Goal: Task Accomplishment & Management: Manage account settings

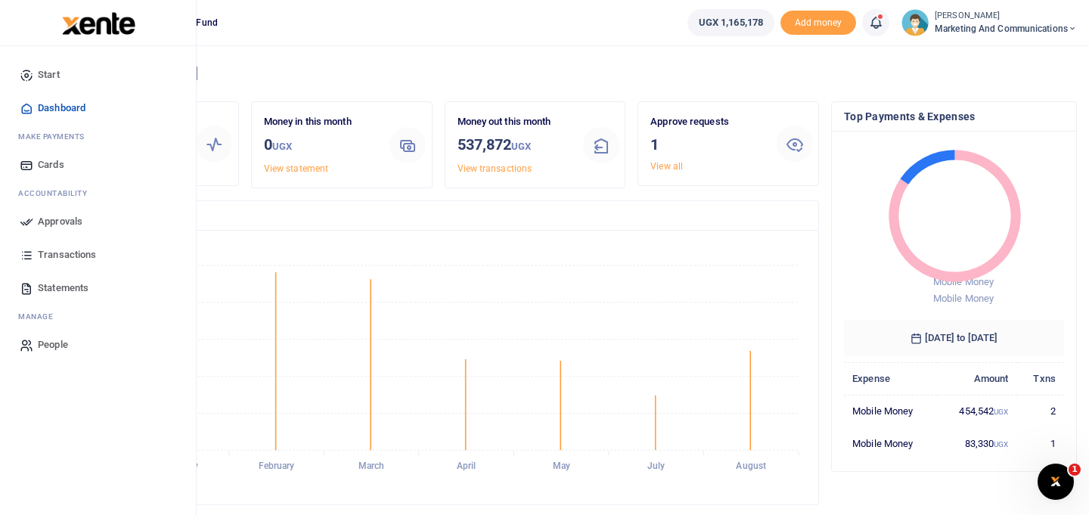
click at [67, 218] on span "Approvals" at bounding box center [60, 221] width 45 height 15
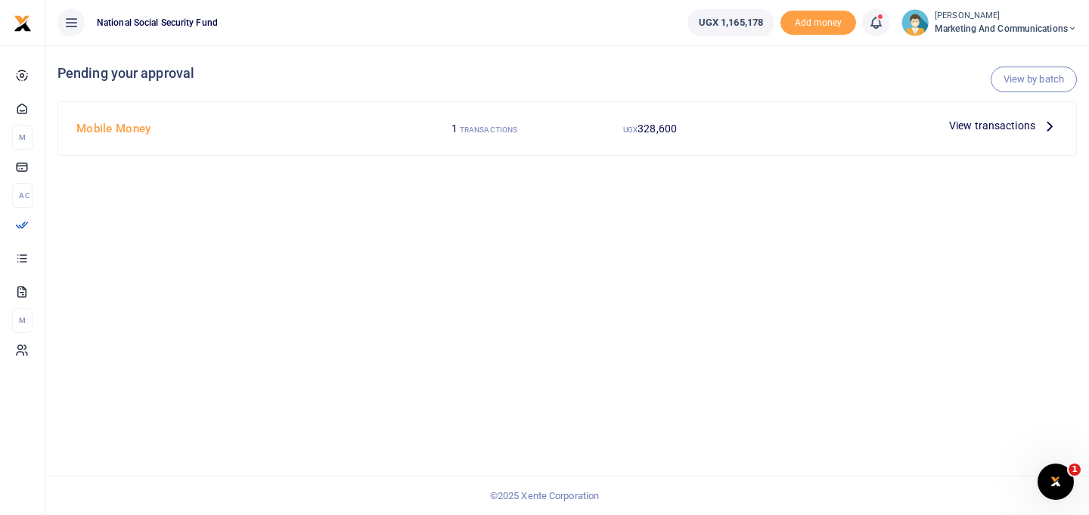
click at [990, 123] on span "View transactions" at bounding box center [992, 125] width 86 height 17
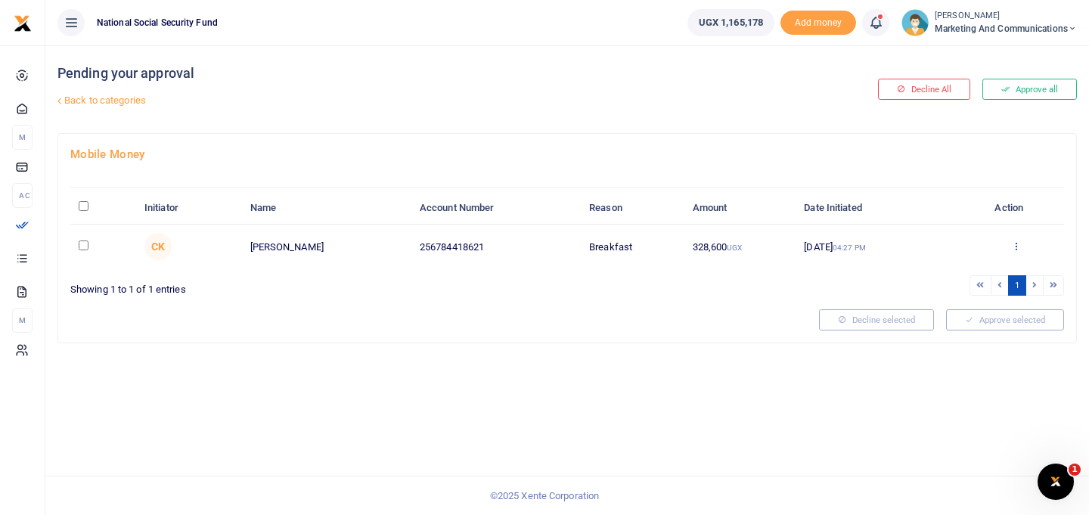
click at [1017, 243] on icon at bounding box center [1016, 246] width 10 height 11
click at [952, 269] on link "Approve" at bounding box center [962, 271] width 120 height 21
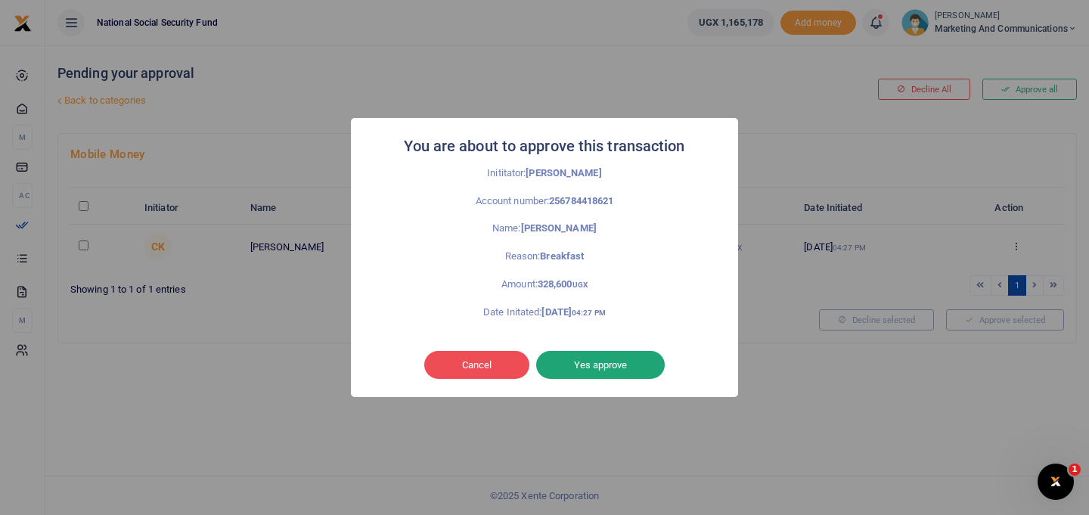
click at [577, 353] on button "Yes approve" at bounding box center [600, 365] width 129 height 29
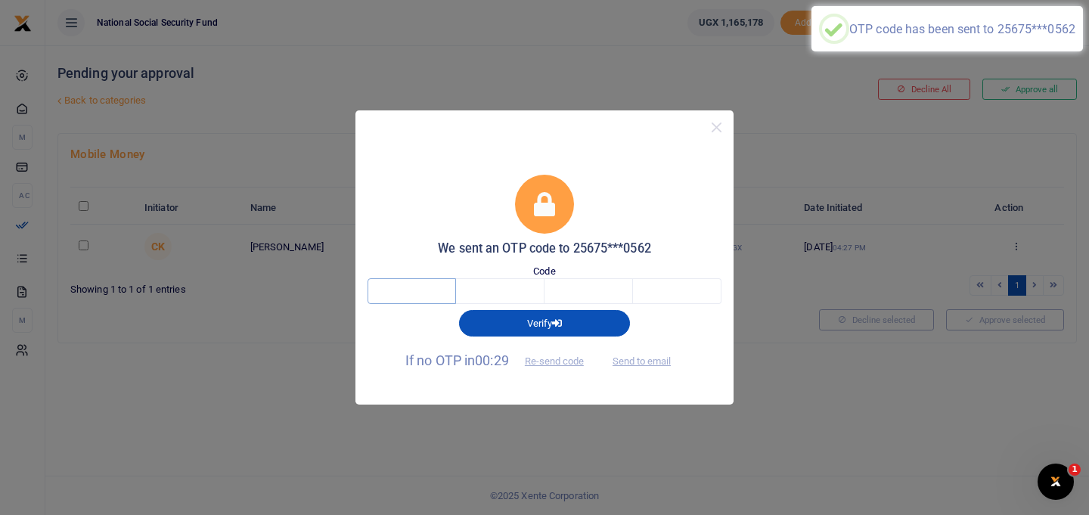
click at [399, 290] on input "text" at bounding box center [412, 291] width 88 height 26
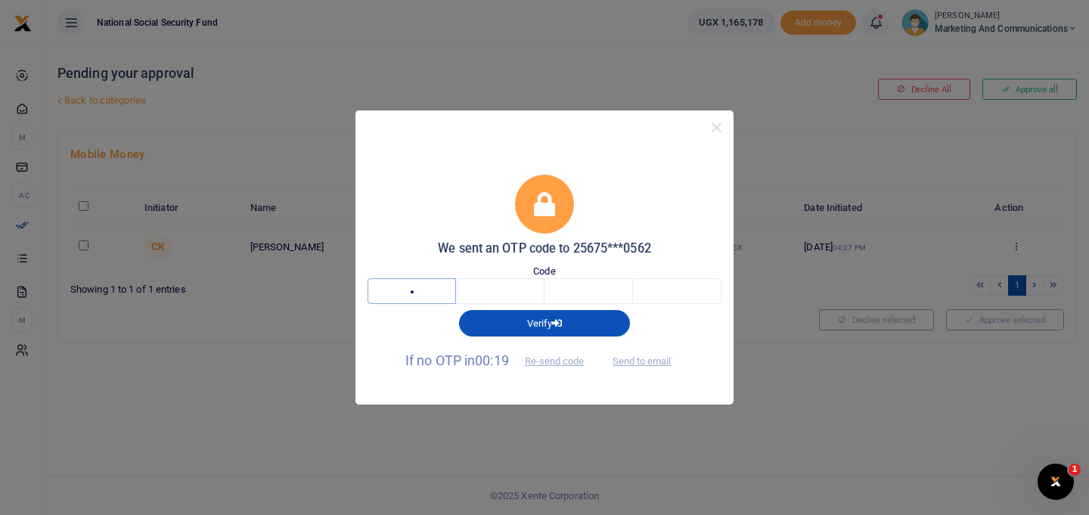
type input "3"
type input "6"
type input "3"
type input "1"
